Goal: Find contact information: Find contact information

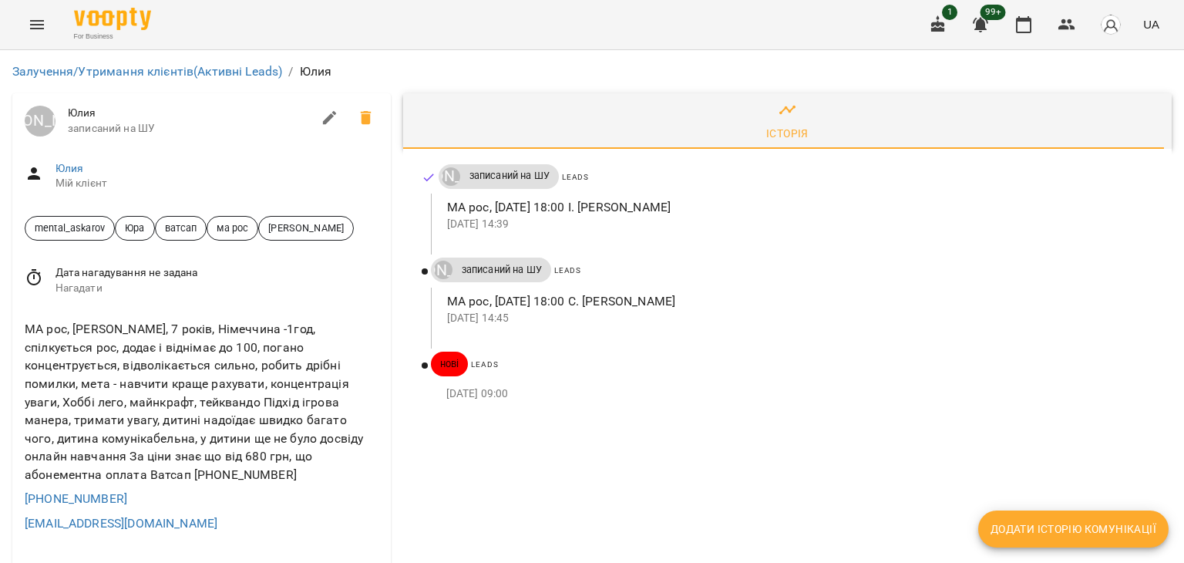
drag, startPoint x: 139, startPoint y: 497, endPoint x: 0, endPoint y: 509, distance: 140.0
copy link "[PHONE_NUMBER]"
